Goal: Task Accomplishment & Management: Manage account settings

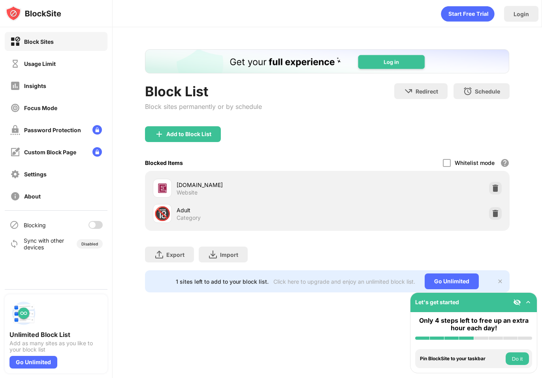
click at [93, 221] on div at bounding box center [95, 225] width 14 height 8
click at [48, 64] on div "Usage Limit" at bounding box center [40, 63] width 32 height 7
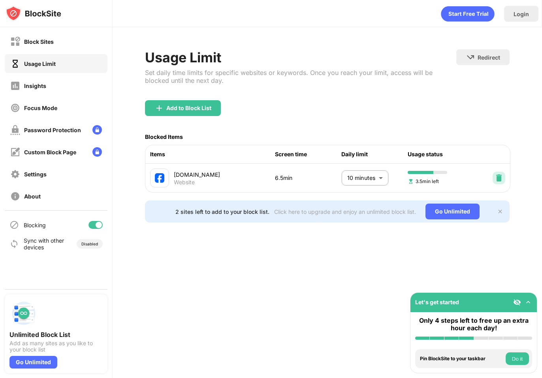
click at [499, 178] on img at bounding box center [499, 178] width 8 height 8
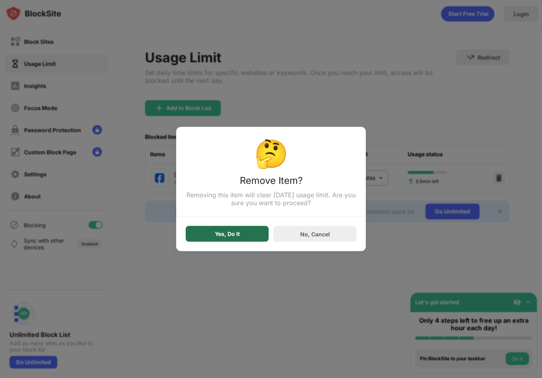
click at [234, 237] on div "Yes, Do It" at bounding box center [227, 234] width 25 height 6
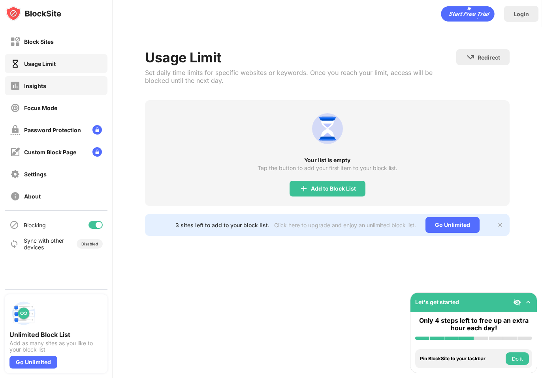
click at [73, 83] on div "Insights" at bounding box center [56, 85] width 103 height 19
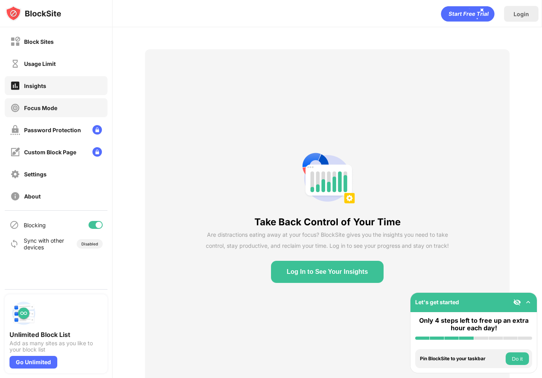
click at [70, 109] on div "Focus Mode" at bounding box center [56, 107] width 103 height 19
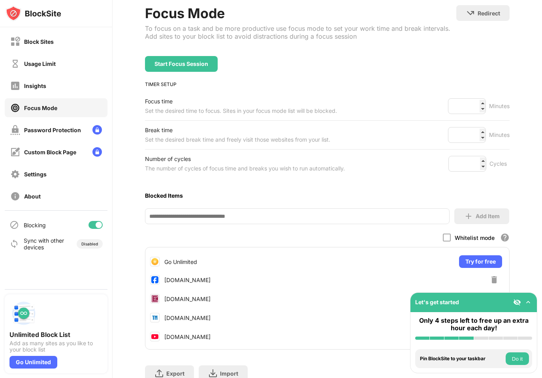
scroll to position [36, 0]
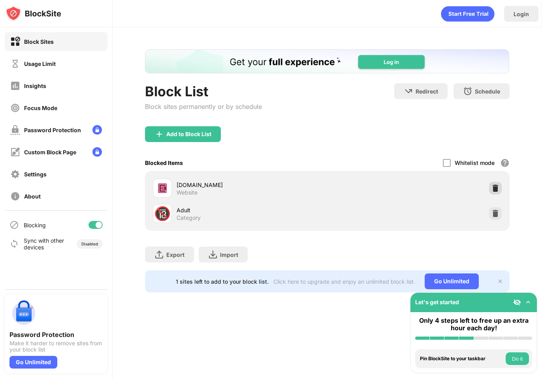
click at [495, 190] on img at bounding box center [495, 188] width 8 height 8
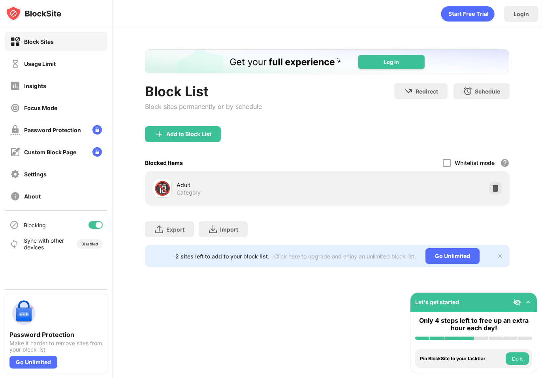
click at [53, 67] on div "Usage Limit" at bounding box center [40, 63] width 32 height 7
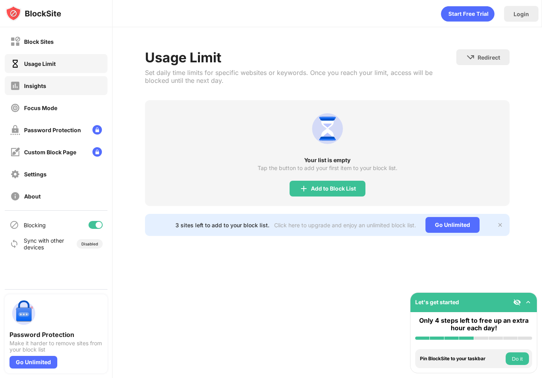
click at [51, 87] on div "Insights" at bounding box center [56, 85] width 103 height 19
